Goal: Download file/media

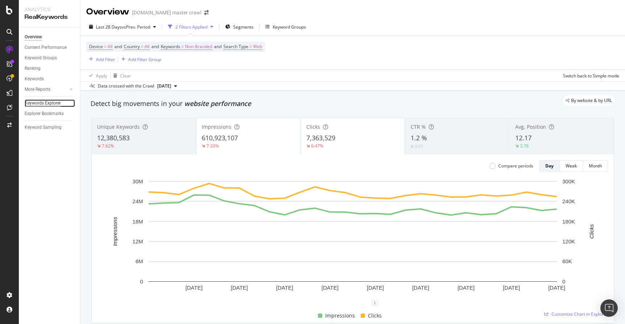
click at [47, 103] on div "Keywords Explorer" at bounding box center [43, 104] width 36 height 8
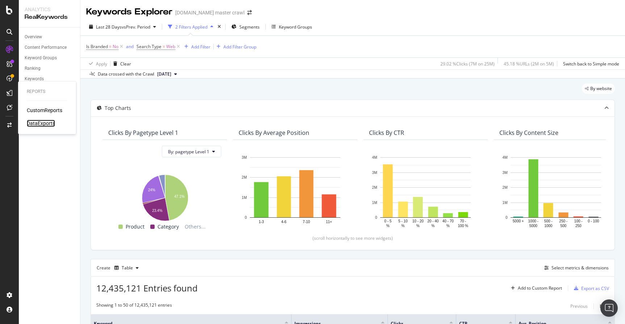
click at [50, 122] on div "DataExports" at bounding box center [41, 123] width 28 height 7
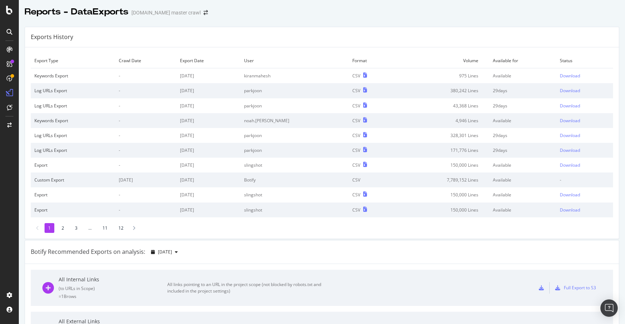
scroll to position [3, 0]
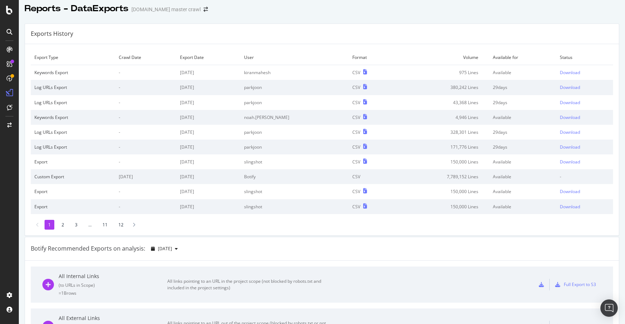
click at [280, 58] on td "User" at bounding box center [294, 57] width 108 height 15
click at [566, 161] on div "Download" at bounding box center [569, 162] width 20 height 6
click at [566, 193] on div "Download" at bounding box center [569, 192] width 20 height 6
click at [62, 225] on li "2" at bounding box center [63, 225] width 10 height 10
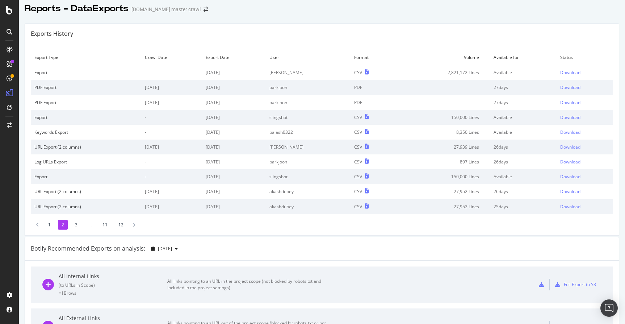
scroll to position [0, 0]
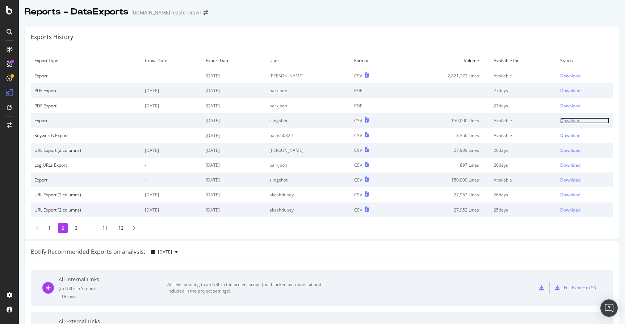
click at [576, 122] on div "Download" at bounding box center [570, 121] width 20 height 6
click at [575, 180] on div "Download" at bounding box center [570, 180] width 20 height 6
click at [76, 229] on li "3" at bounding box center [76, 228] width 10 height 10
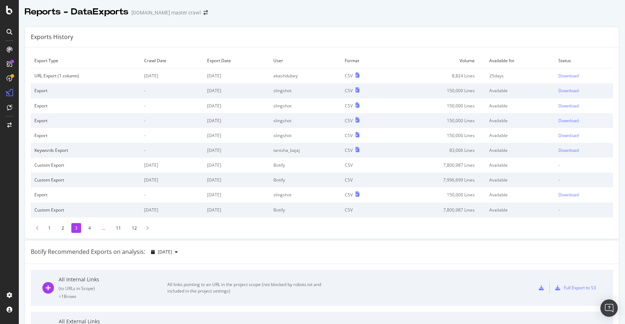
click at [64, 229] on li "2" at bounding box center [63, 228] width 10 height 10
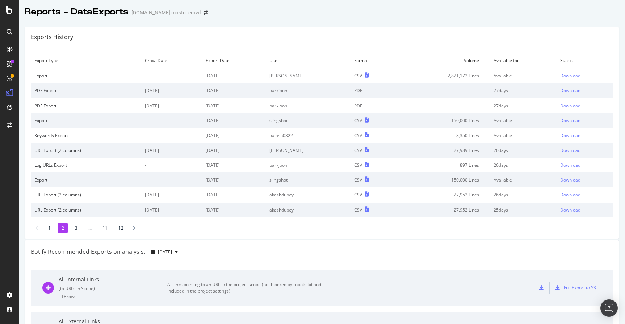
click at [75, 229] on li "3" at bounding box center [76, 228] width 10 height 10
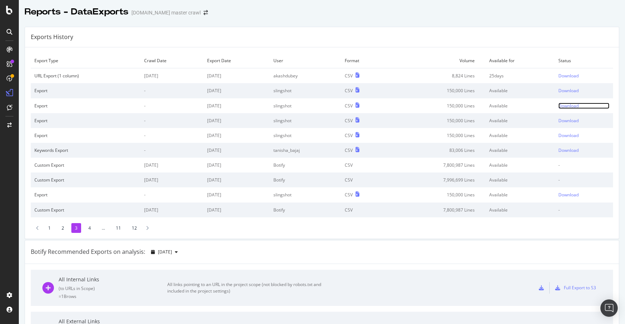
click at [565, 106] on div "Download" at bounding box center [568, 106] width 20 height 6
click at [566, 121] on div "Download" at bounding box center [568, 121] width 20 height 6
click at [568, 136] on div "Download" at bounding box center [568, 135] width 20 height 6
click at [570, 196] on div "Download" at bounding box center [568, 195] width 20 height 6
click at [89, 229] on li "4" at bounding box center [90, 228] width 10 height 10
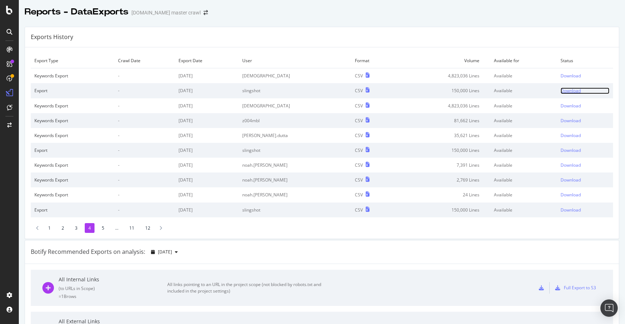
click at [561, 92] on div "Download" at bounding box center [570, 91] width 20 height 6
click at [566, 152] on div "Download" at bounding box center [570, 150] width 20 height 6
click at [569, 210] on div "Download" at bounding box center [570, 210] width 20 height 6
click at [102, 229] on li "5" at bounding box center [103, 228] width 10 height 10
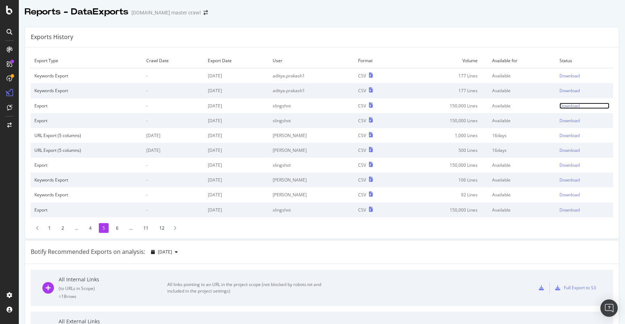
click at [572, 107] on div "Download" at bounding box center [569, 106] width 20 height 6
click at [572, 120] on div "Download" at bounding box center [569, 121] width 20 height 6
click at [575, 166] on div "Download" at bounding box center [569, 165] width 20 height 6
click at [570, 210] on div "Download" at bounding box center [569, 210] width 20 height 6
click at [118, 227] on li "6" at bounding box center [117, 228] width 10 height 10
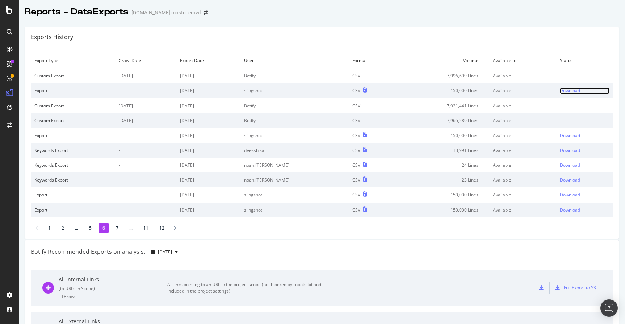
click at [568, 91] on div "Download" at bounding box center [569, 91] width 20 height 6
click at [568, 135] on div "Download" at bounding box center [569, 135] width 20 height 6
click at [572, 196] on div "Download" at bounding box center [569, 195] width 20 height 6
click at [117, 227] on li "7" at bounding box center [117, 228] width 10 height 10
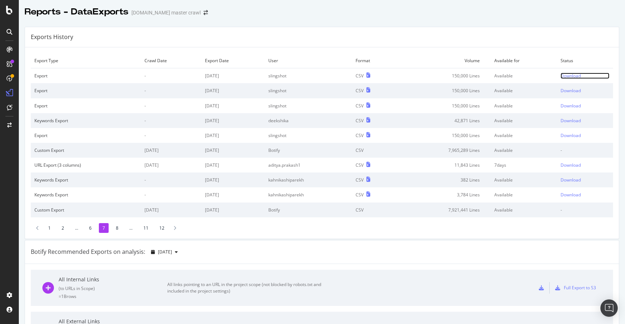
click at [574, 77] on div "Download" at bounding box center [570, 76] width 20 height 6
click at [574, 90] on div "Download" at bounding box center [570, 91] width 20 height 6
click at [573, 105] on div "Download" at bounding box center [570, 106] width 20 height 6
click at [573, 136] on div "Download" at bounding box center [570, 135] width 20 height 6
click at [117, 228] on li "8" at bounding box center [117, 228] width 10 height 10
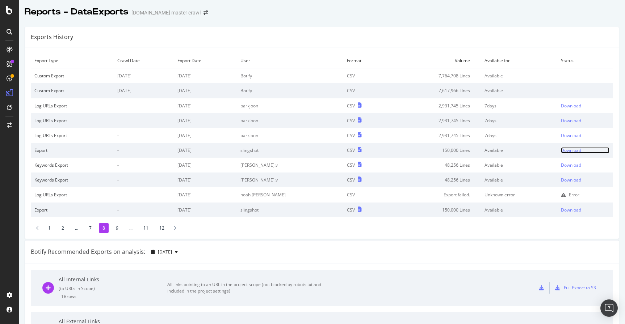
click at [575, 151] on div "Download" at bounding box center [571, 150] width 20 height 6
click at [561, 211] on div "Download" at bounding box center [571, 210] width 20 height 6
click at [117, 229] on li "9" at bounding box center [117, 228] width 10 height 10
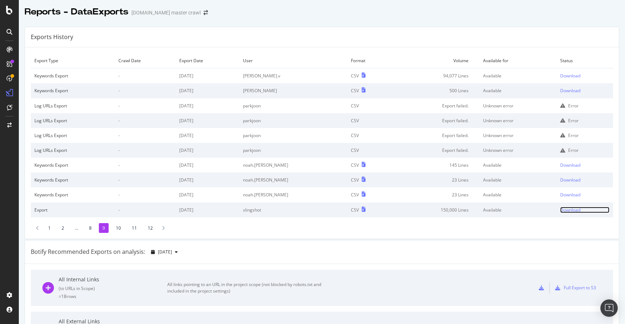
click at [567, 209] on div "Download" at bounding box center [570, 210] width 20 height 6
click at [118, 229] on li "10" at bounding box center [118, 228] width 12 height 10
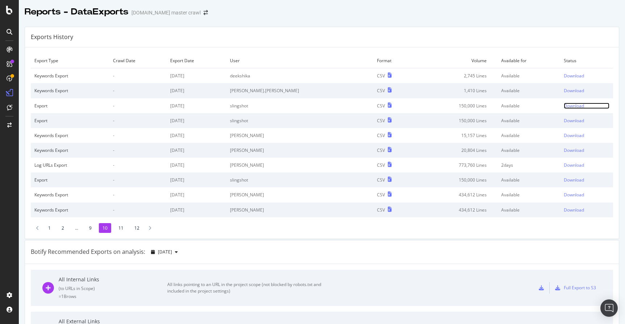
click at [571, 106] on div "Download" at bounding box center [573, 106] width 20 height 6
click at [565, 121] on div "Download" at bounding box center [573, 121] width 20 height 6
click at [565, 180] on div "Download" at bounding box center [573, 180] width 20 height 6
click at [120, 228] on li "11" at bounding box center [121, 228] width 12 height 10
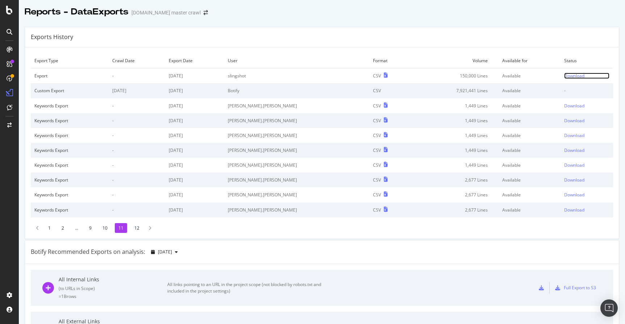
click at [565, 76] on div "Download" at bounding box center [574, 76] width 20 height 6
click at [135, 228] on li "12" at bounding box center [137, 228] width 12 height 10
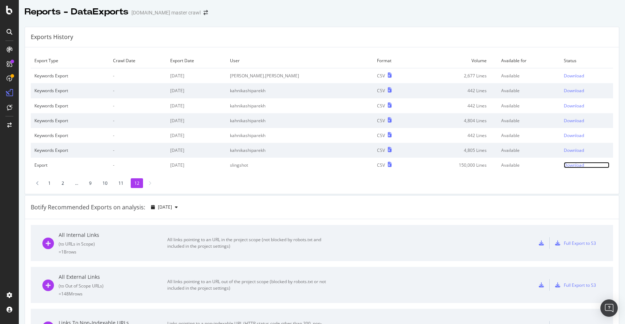
click at [568, 166] on div "Download" at bounding box center [573, 165] width 20 height 6
click at [149, 184] on icon at bounding box center [149, 183] width 3 height 4
